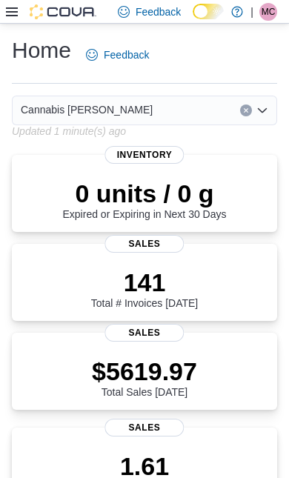
click at [13, 15] on icon at bounding box center [12, 12] width 12 height 12
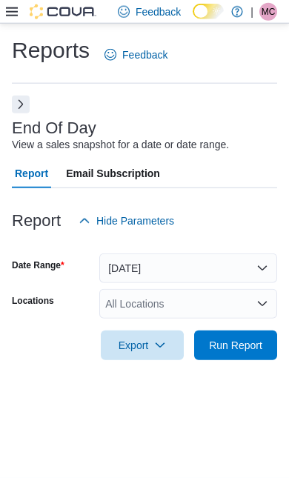
scroll to position [33, 0]
click at [250, 331] on span "Run Report" at bounding box center [235, 346] width 65 height 30
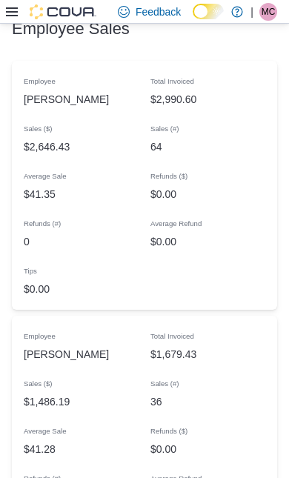
scroll to position [1365, 0]
